Goal: Task Accomplishment & Management: Manage account settings

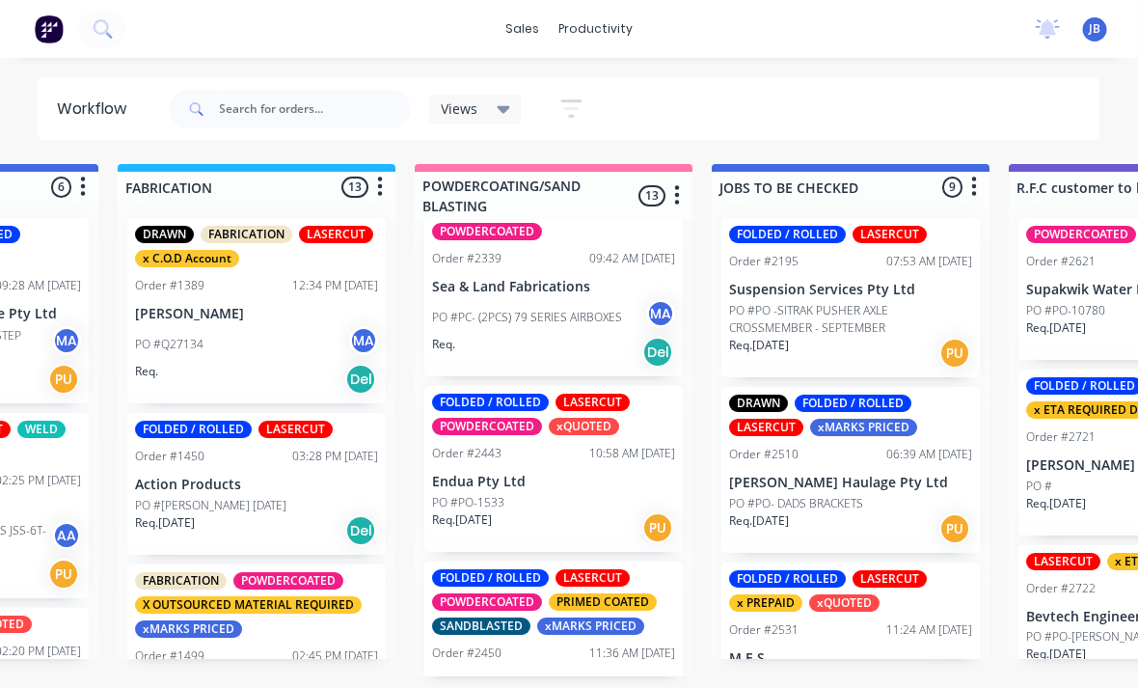
scroll to position [640, 0]
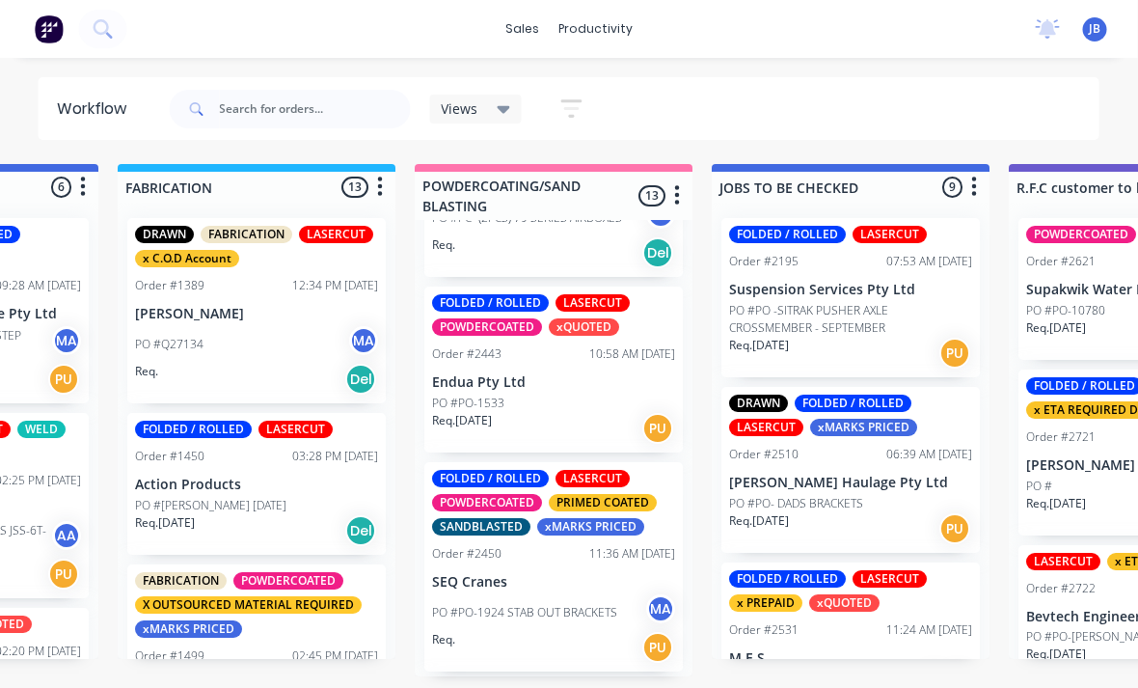
click at [463, 374] on p "Endua Pty Ltd" at bounding box center [554, 382] width 243 height 16
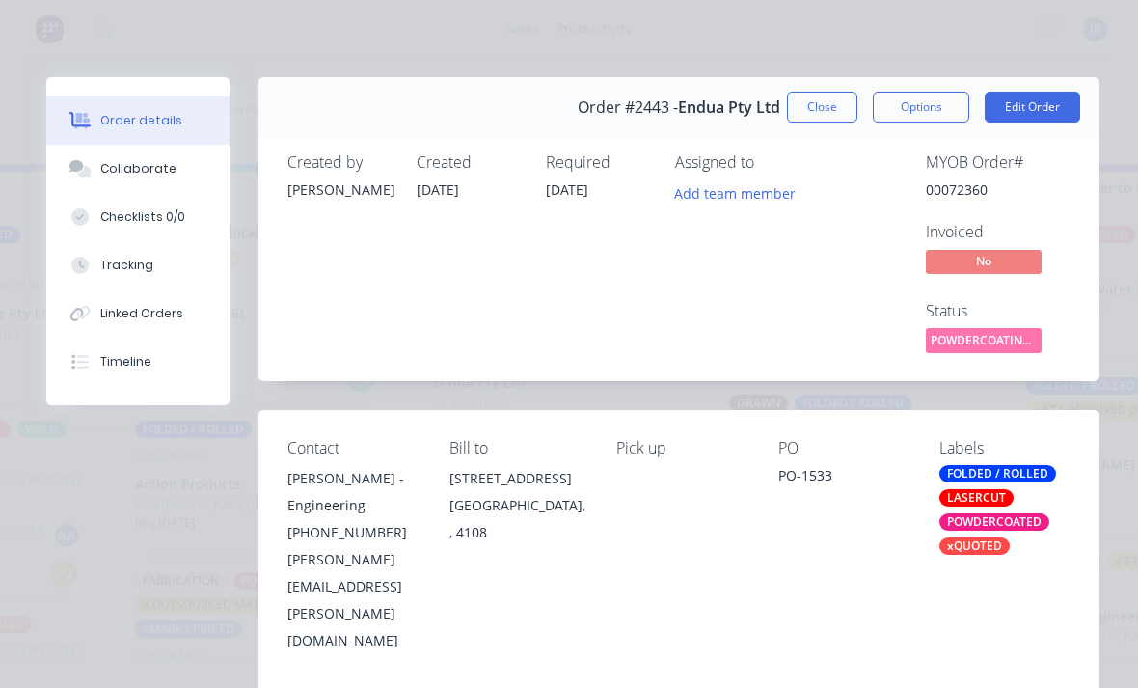
click at [131, 265] on div "Tracking" at bounding box center [126, 265] width 53 height 17
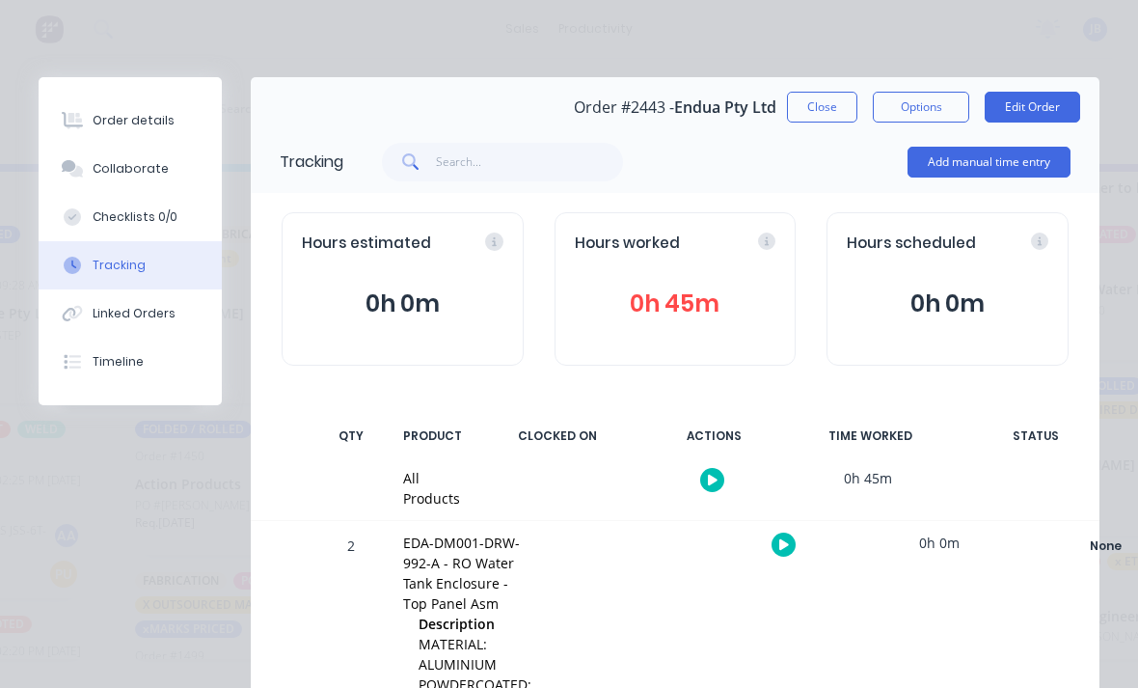
click at [702, 264] on div "Hours worked 0h 45m" at bounding box center [676, 288] width 242 height 153
click at [625, 299] on button "0h 45m" at bounding box center [676, 304] width 202 height 37
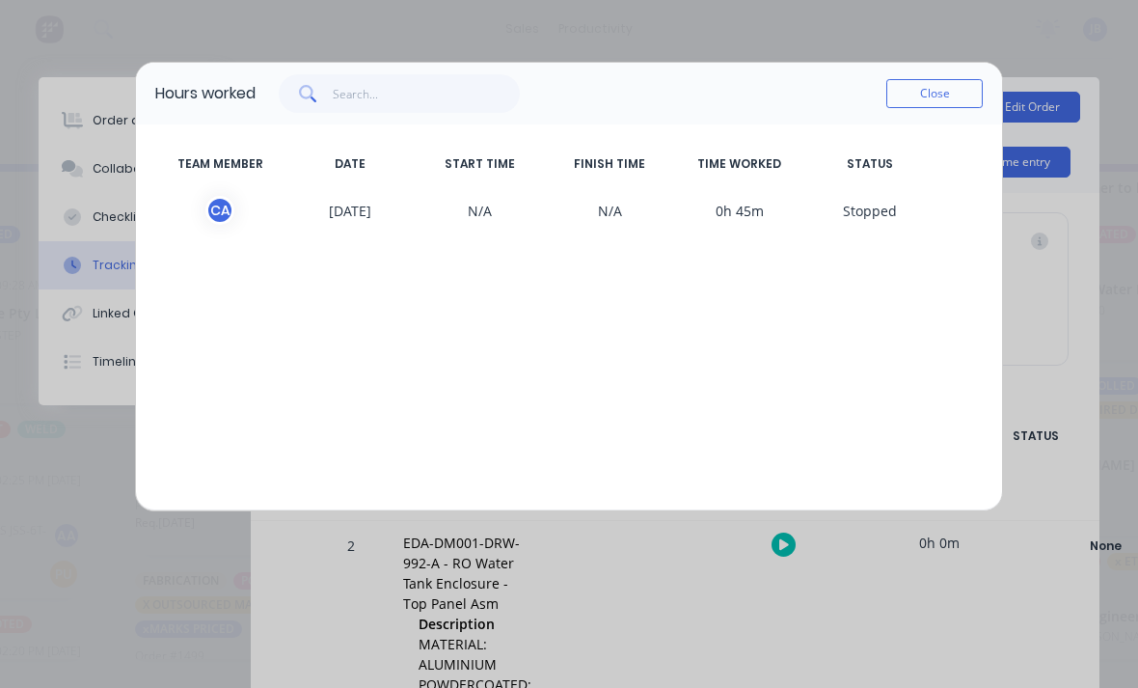
click at [953, 92] on button "Close" at bounding box center [934, 93] width 96 height 29
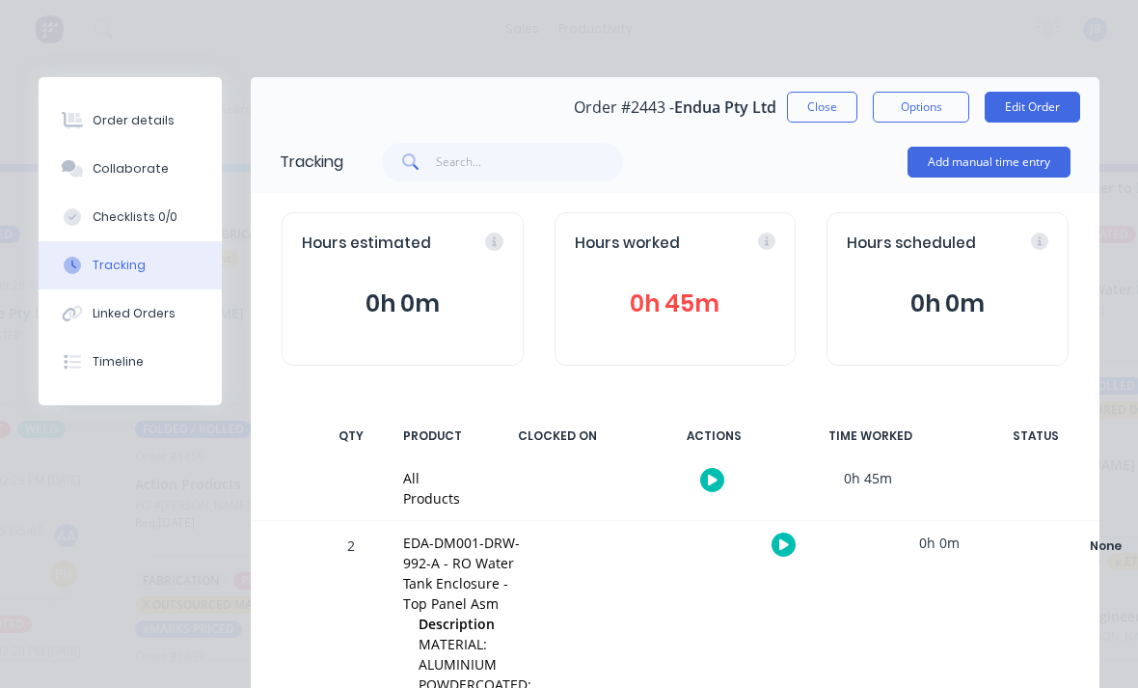
click at [988, 177] on button "Add manual time entry" at bounding box center [989, 162] width 163 height 31
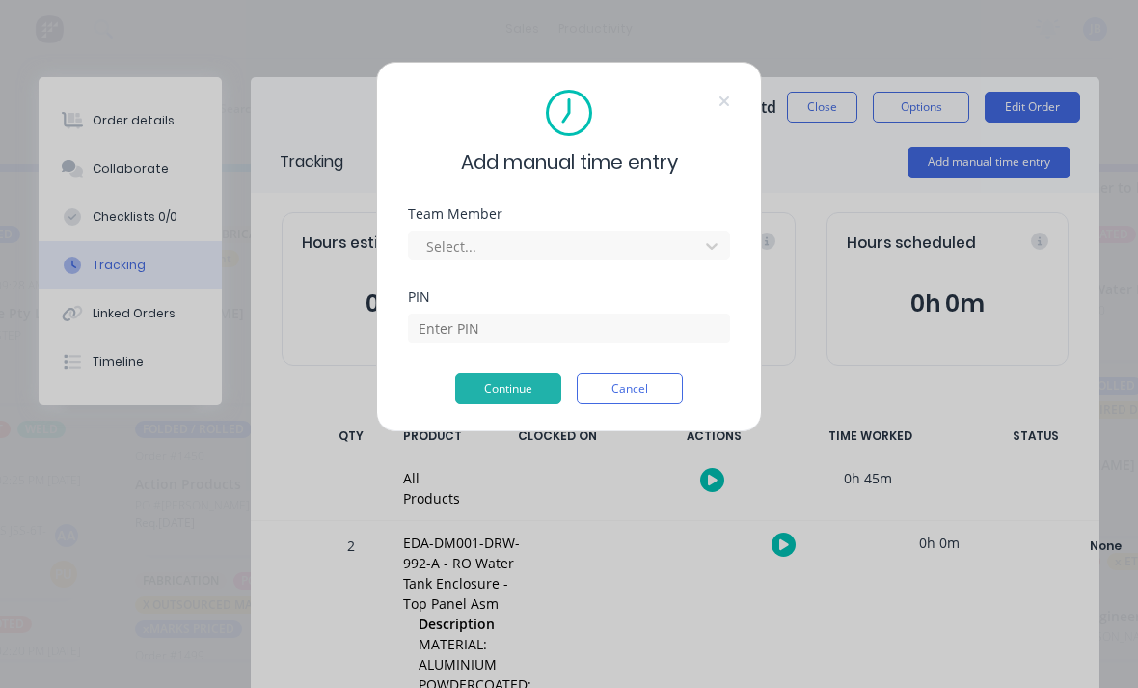
click at [472, 263] on div "Team Member Select..." at bounding box center [569, 248] width 322 height 83
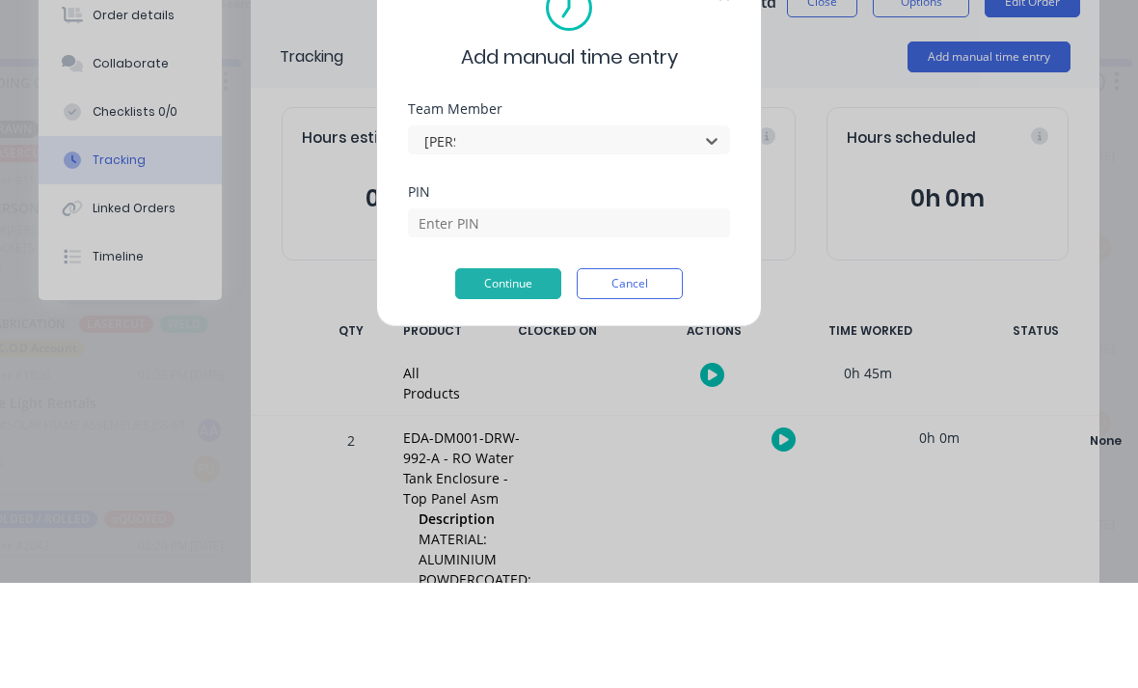
type input "[PERSON_NAME]"
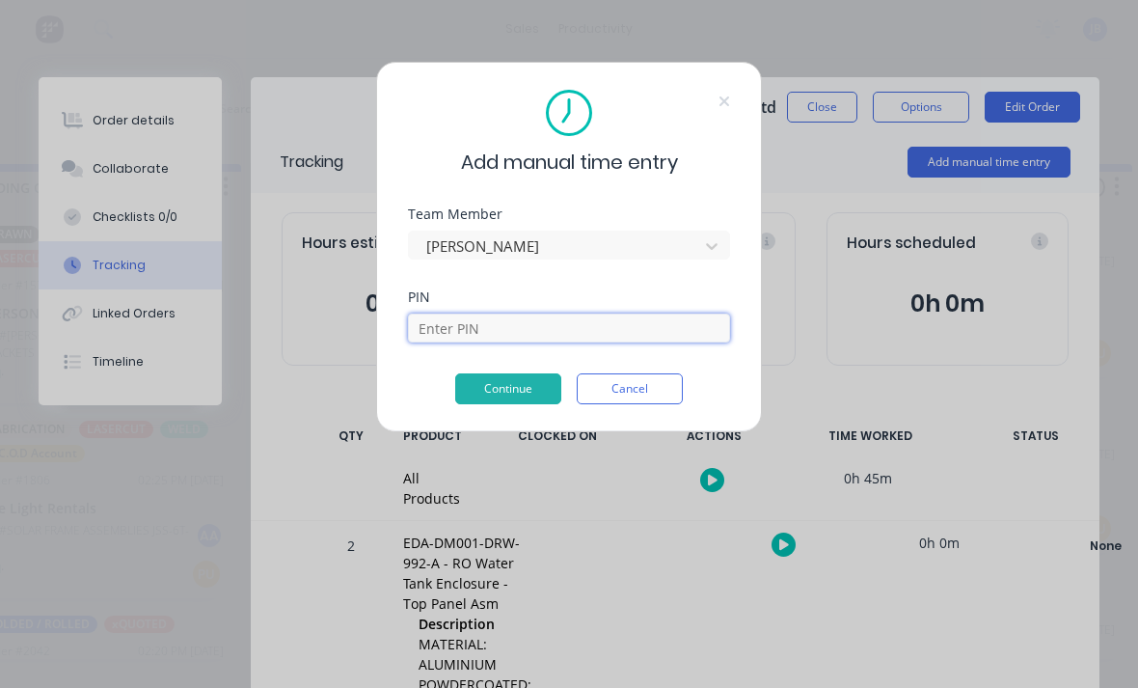
click at [429, 314] on input at bounding box center [569, 327] width 322 height 29
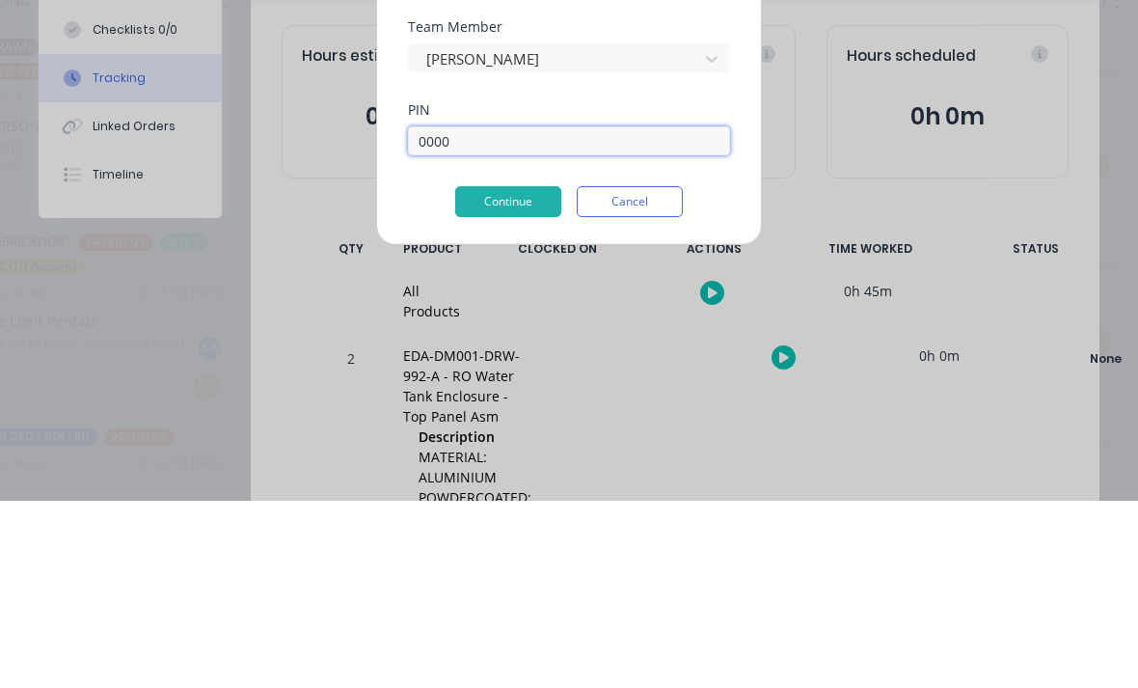
type input "0000"
click at [487, 373] on button "Continue" at bounding box center [508, 388] width 106 height 31
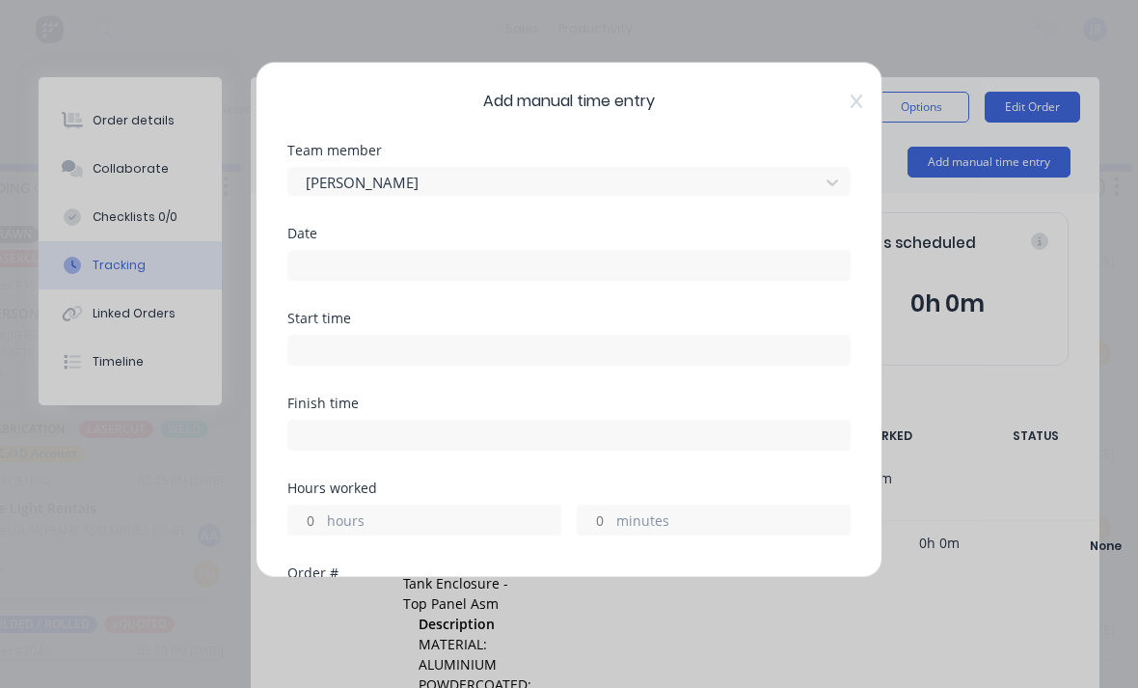
click at [330, 276] on input at bounding box center [568, 265] width 561 height 29
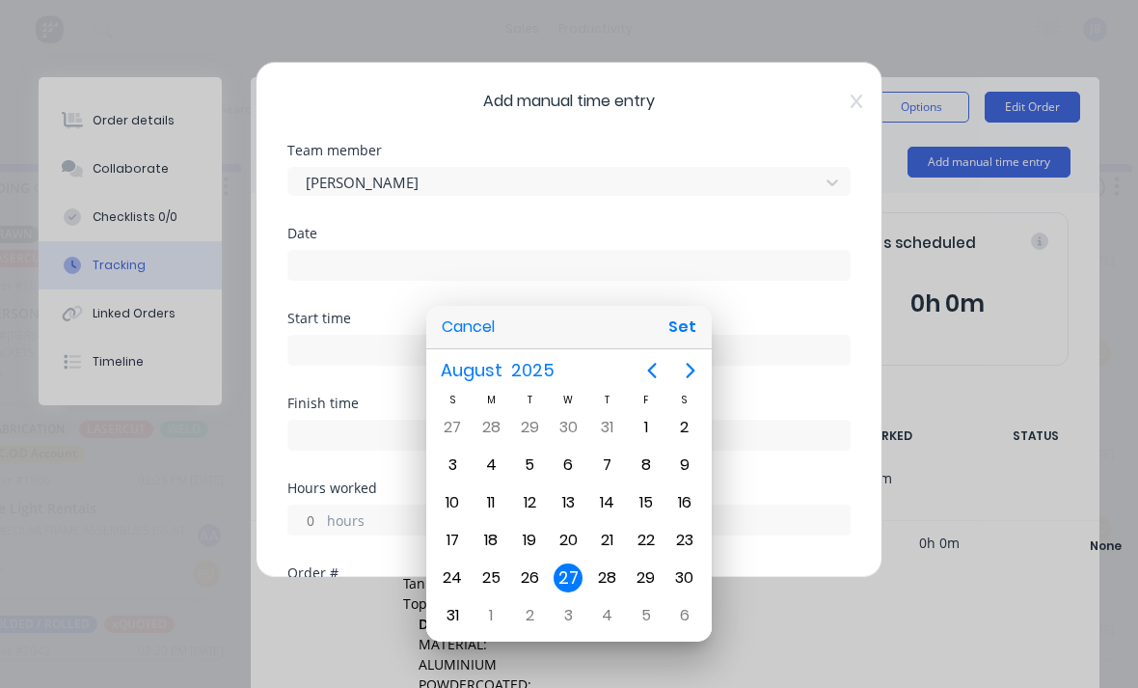
click at [677, 328] on button "Set" at bounding box center [682, 327] width 43 height 35
type input "[DATE]"
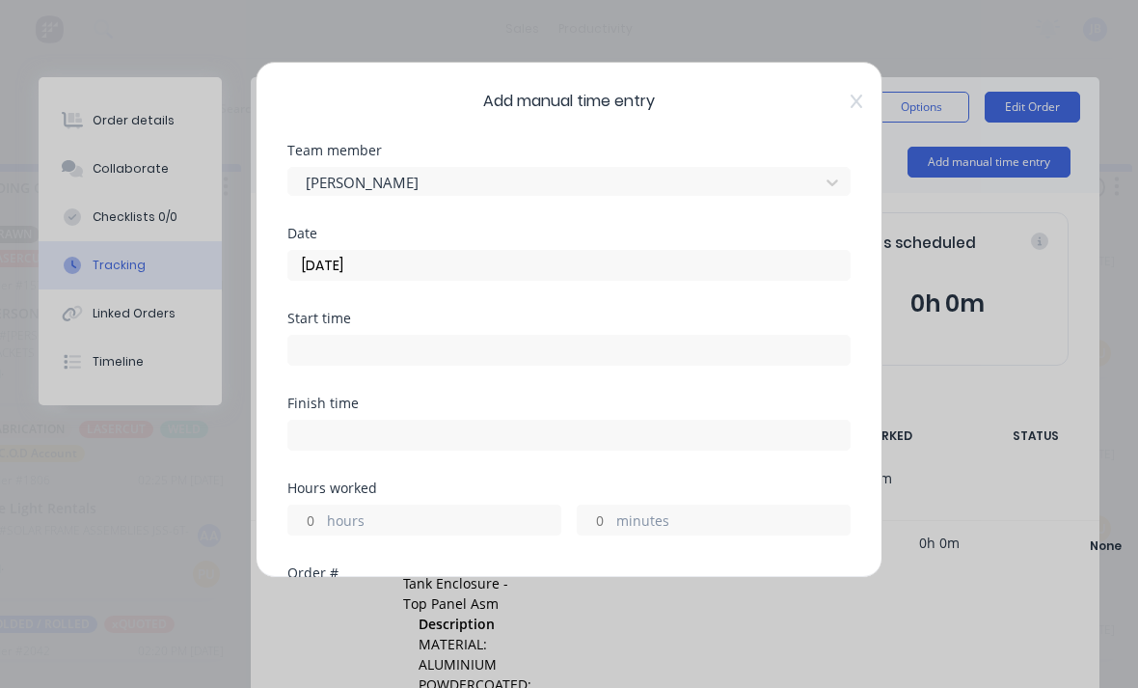
click at [276, 499] on div "Add manual time entry Team member [PERSON_NAME] Date [DATE] Start time Finish t…" at bounding box center [569, 320] width 627 height 516
click at [314, 531] on input "hours" at bounding box center [305, 519] width 34 height 29
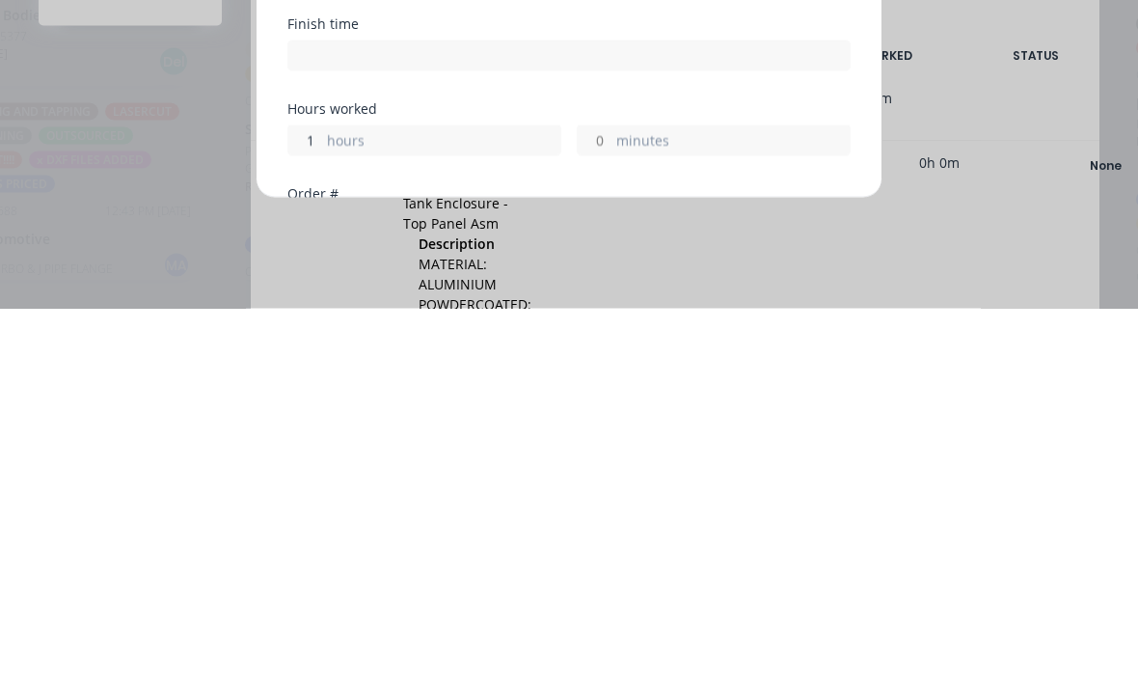
scroll to position [50, 1003]
type input "1"
click at [629, 504] on div "minutes" at bounding box center [714, 519] width 274 height 31
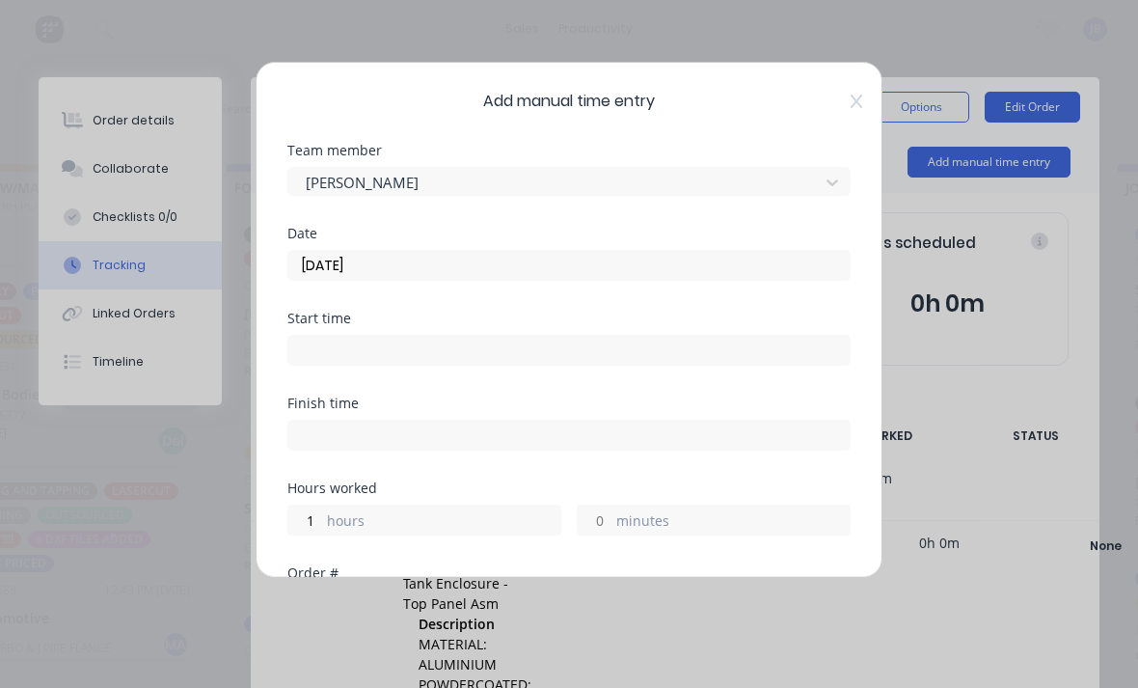
click at [594, 505] on input "minutes" at bounding box center [595, 519] width 34 height 29
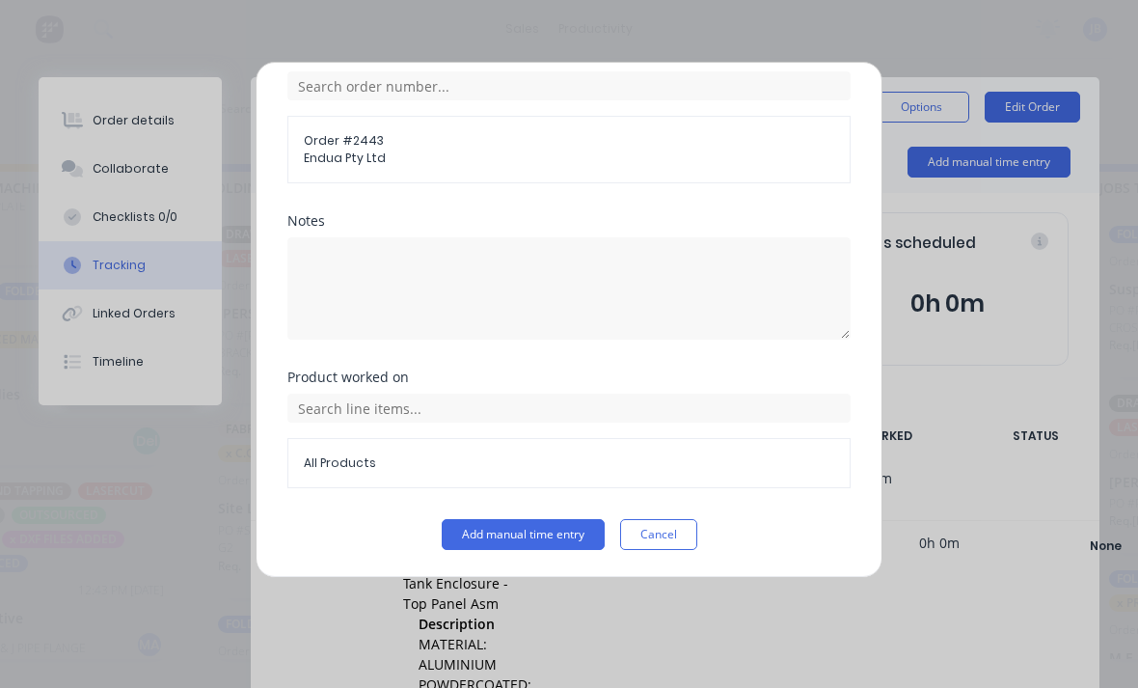
scroll to position [518, 0]
type input "10"
click at [531, 529] on button "Add manual time entry" at bounding box center [523, 534] width 163 height 31
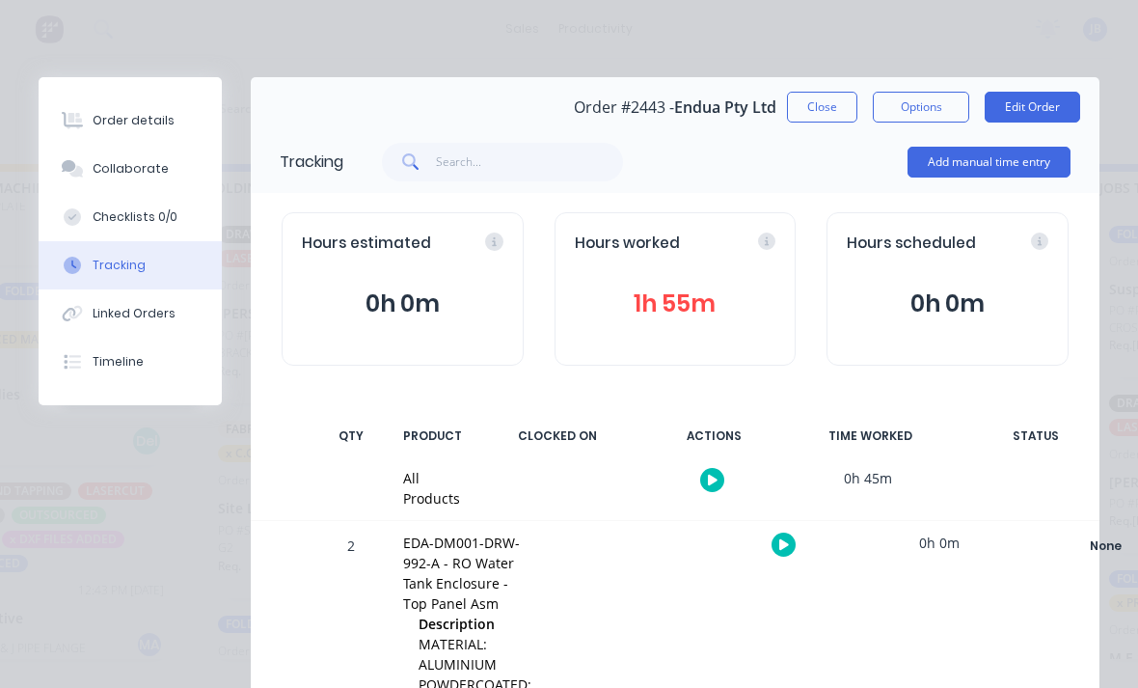
click at [807, 112] on button "Close" at bounding box center [822, 107] width 70 height 31
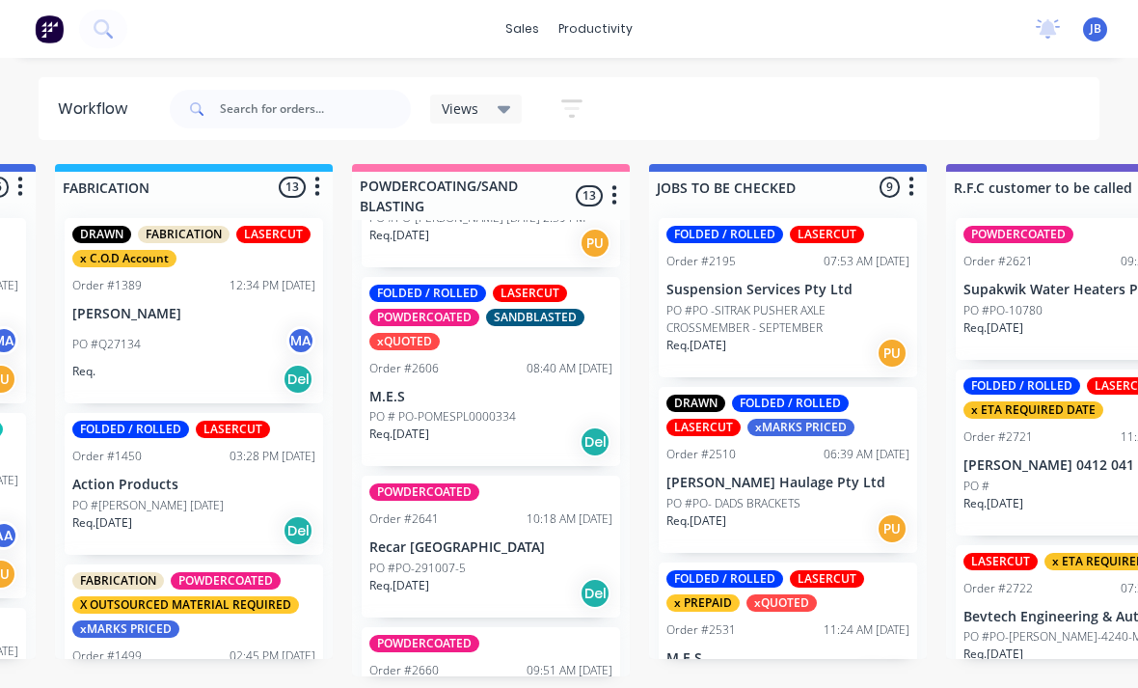
scroll to position [1222, 0]
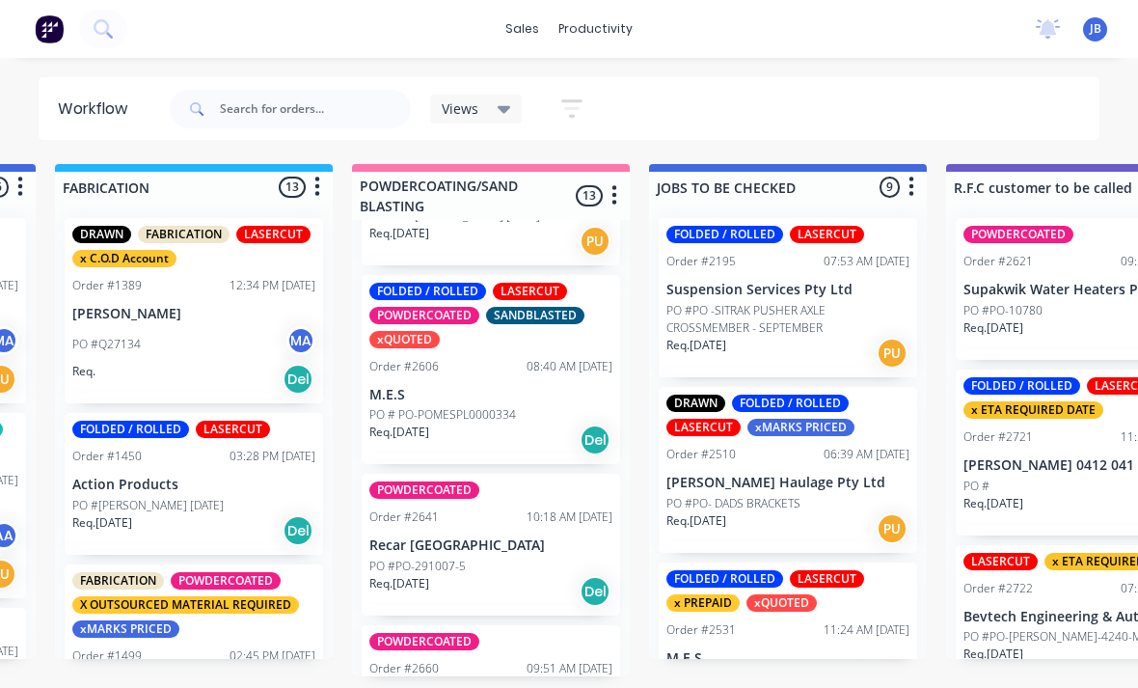
click at [499, 375] on div "Order #2606 08:40 AM [DATE]" at bounding box center [490, 366] width 243 height 17
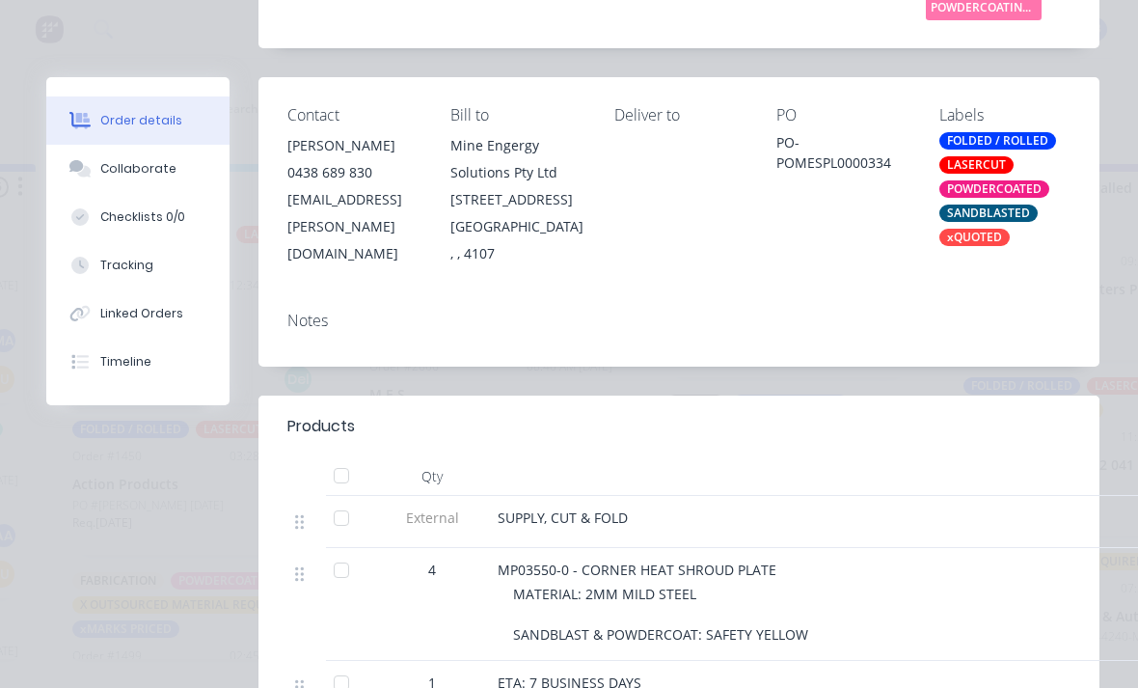
scroll to position [345, 0]
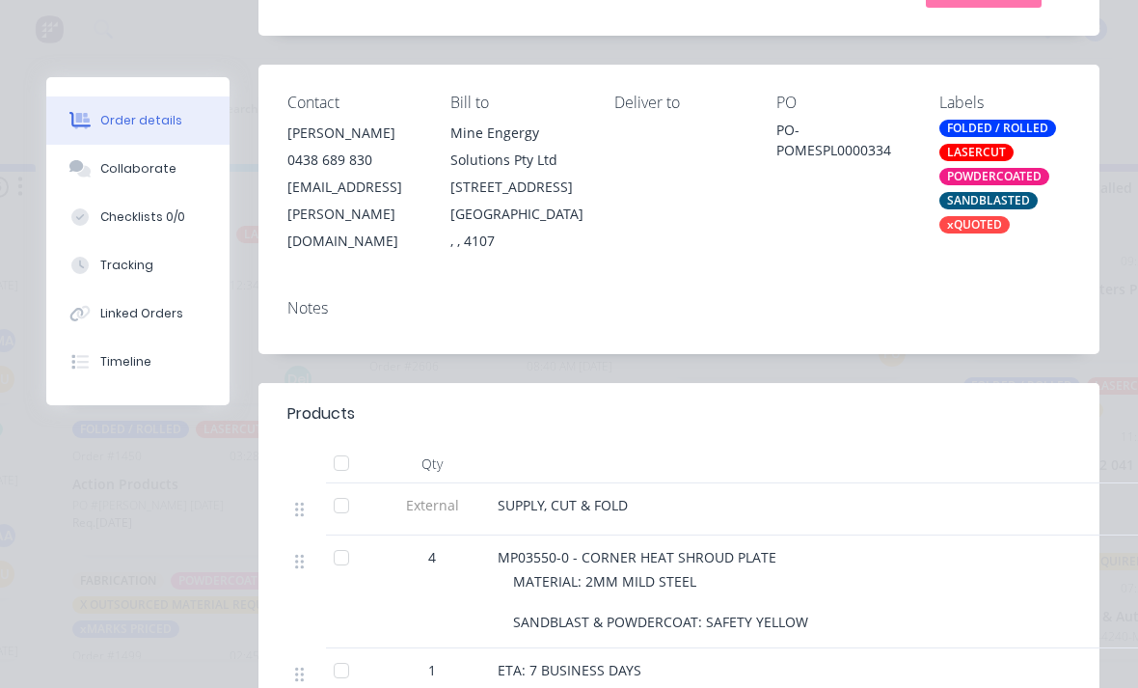
click at [186, 172] on button "Collaborate" at bounding box center [137, 169] width 183 height 48
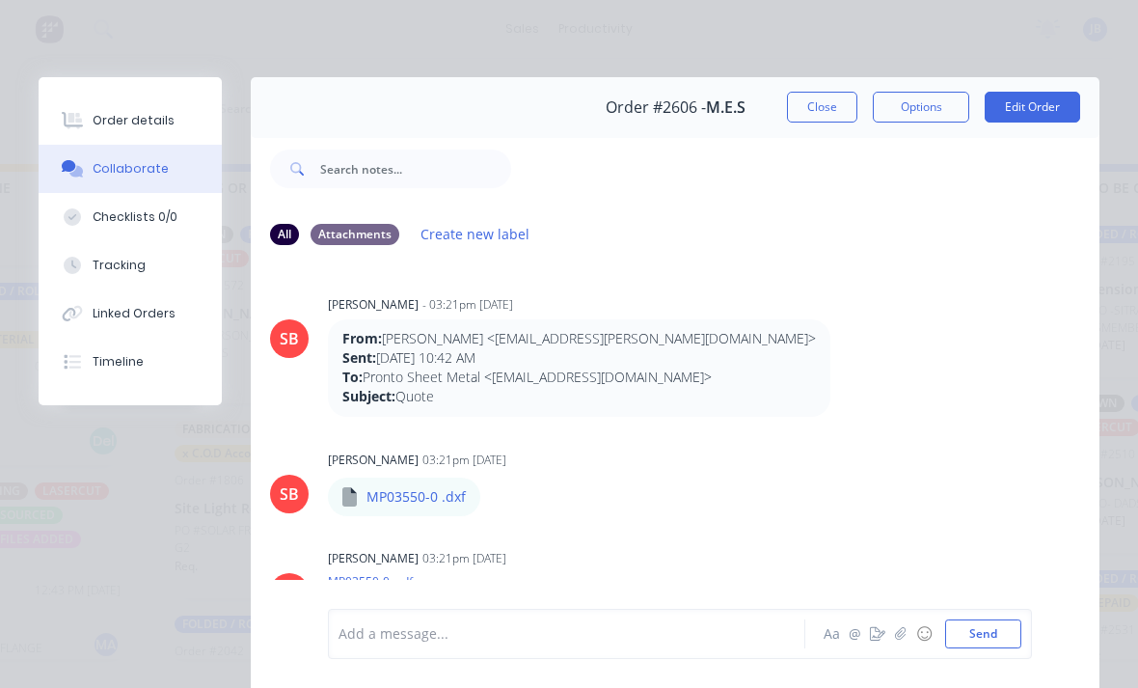
scroll to position [-1, 0]
click at [814, 95] on button "Close" at bounding box center [822, 107] width 70 height 31
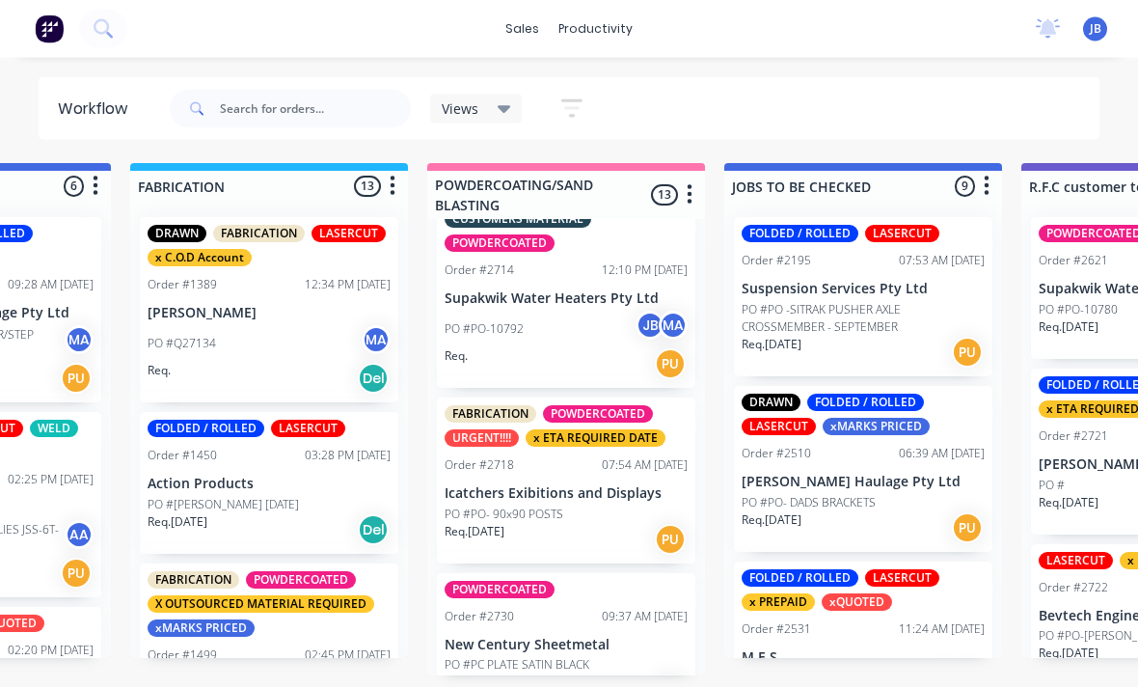
scroll to position [50, 1397]
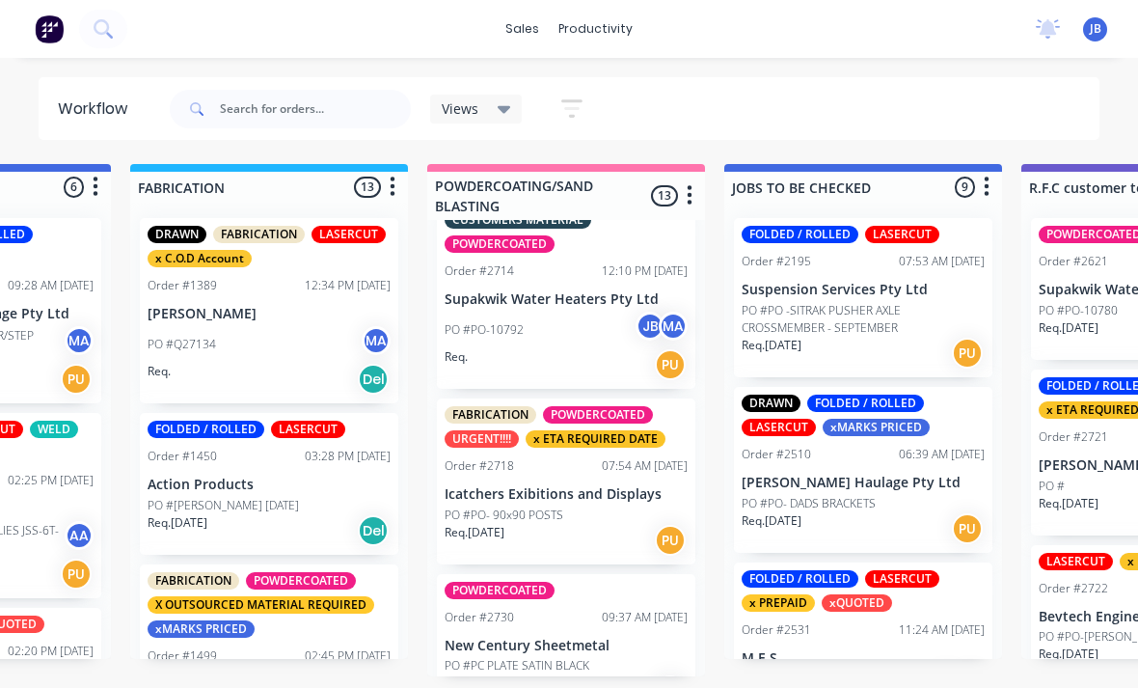
click at [600, 486] on p "Icatchers Exibitions and Displays" at bounding box center [566, 494] width 243 height 16
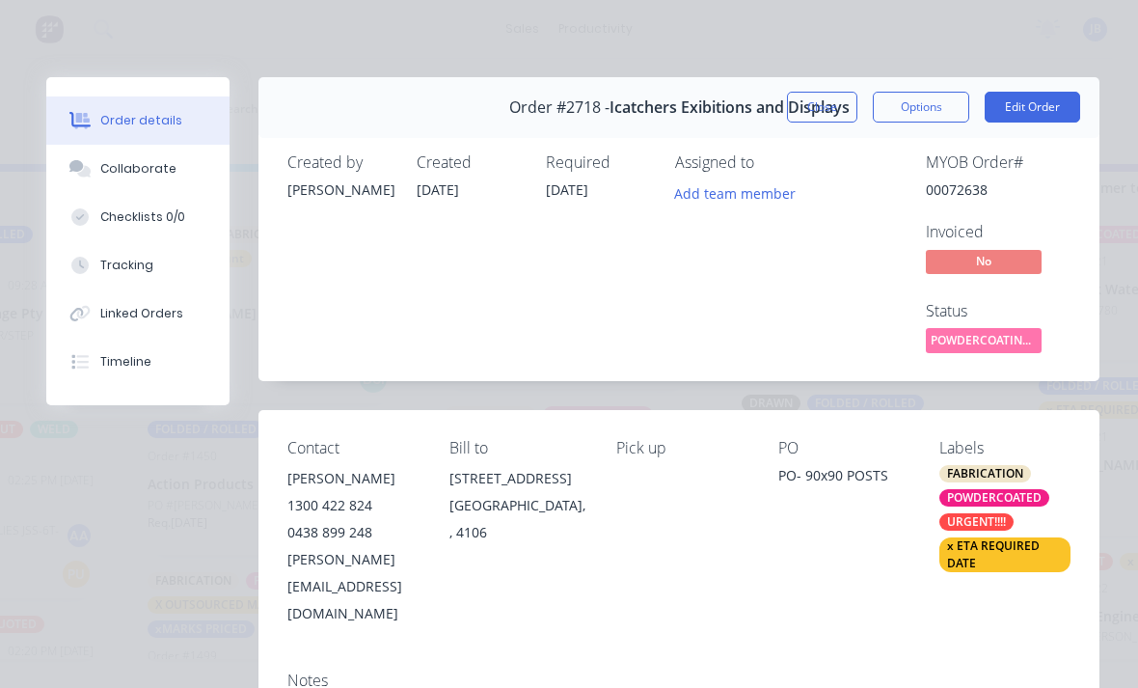
scroll to position [-1, 0]
click at [821, 116] on button "Close" at bounding box center [822, 107] width 70 height 31
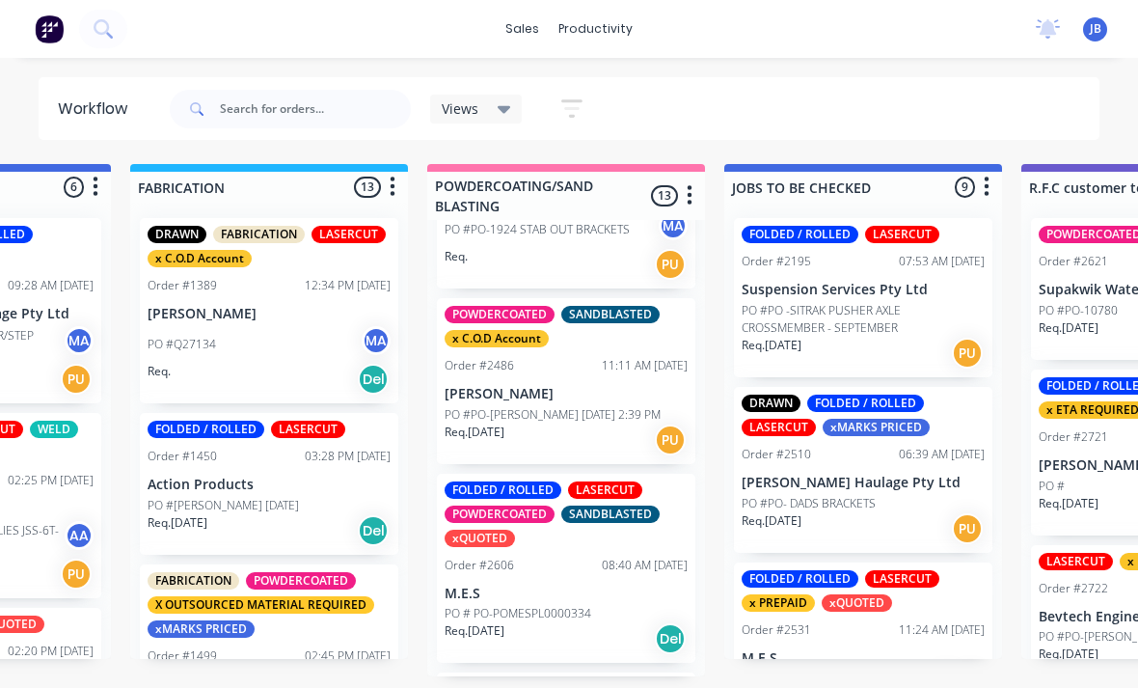
scroll to position [917, 0]
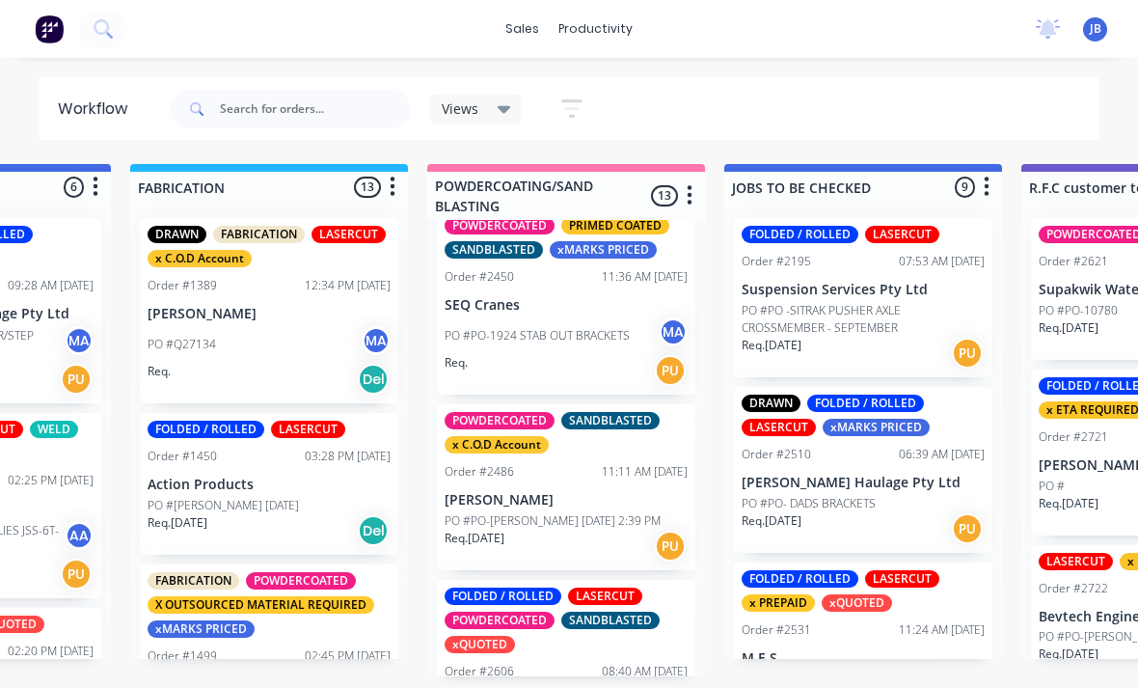
click at [465, 492] on p "[PERSON_NAME]" at bounding box center [566, 500] width 243 height 16
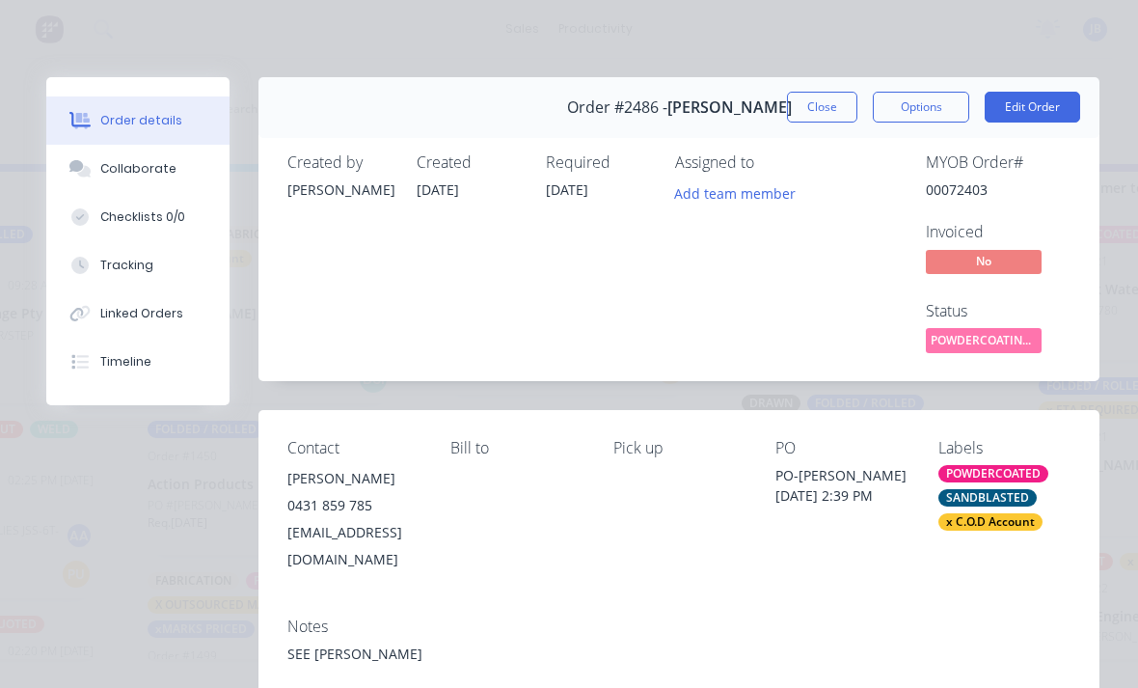
scroll to position [0, 0]
click at [794, 117] on button "Close" at bounding box center [822, 107] width 70 height 31
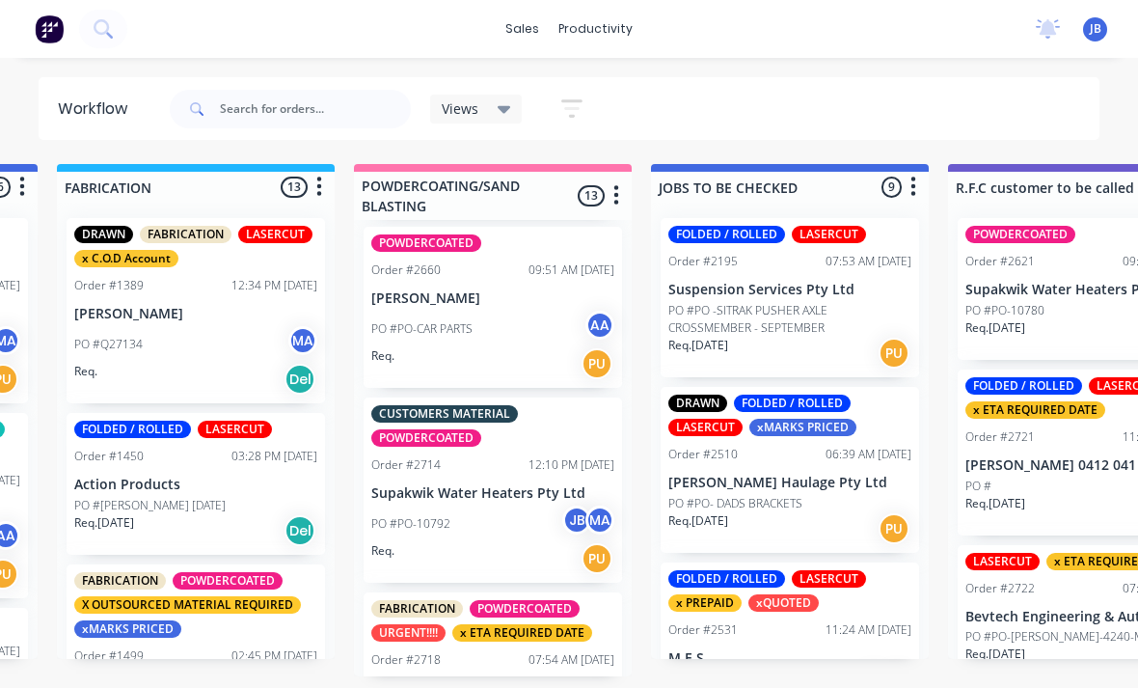
scroll to position [1622, 0]
